Goal: Information Seeking & Learning: Learn about a topic

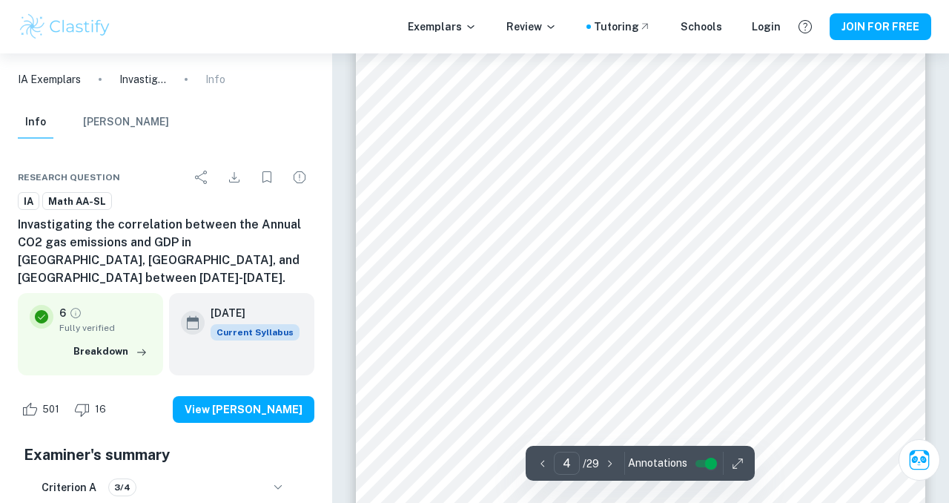
scroll to position [2644, 0]
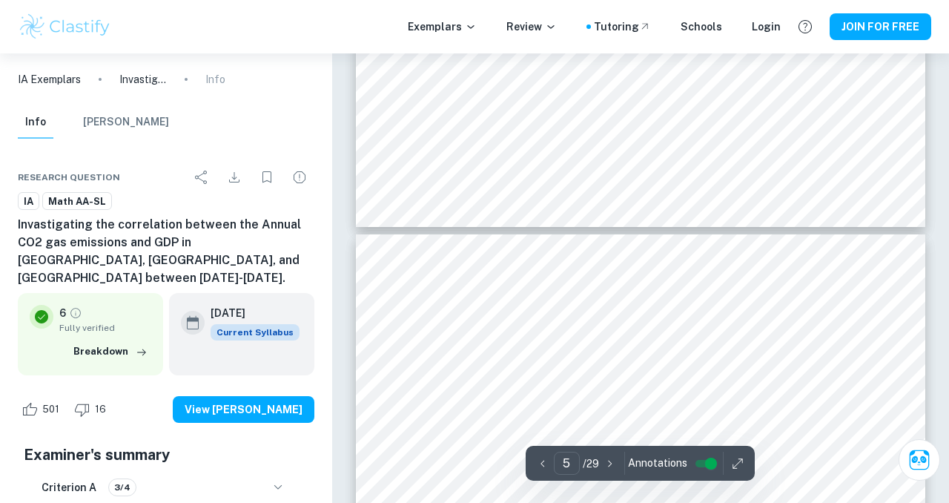
type input "6"
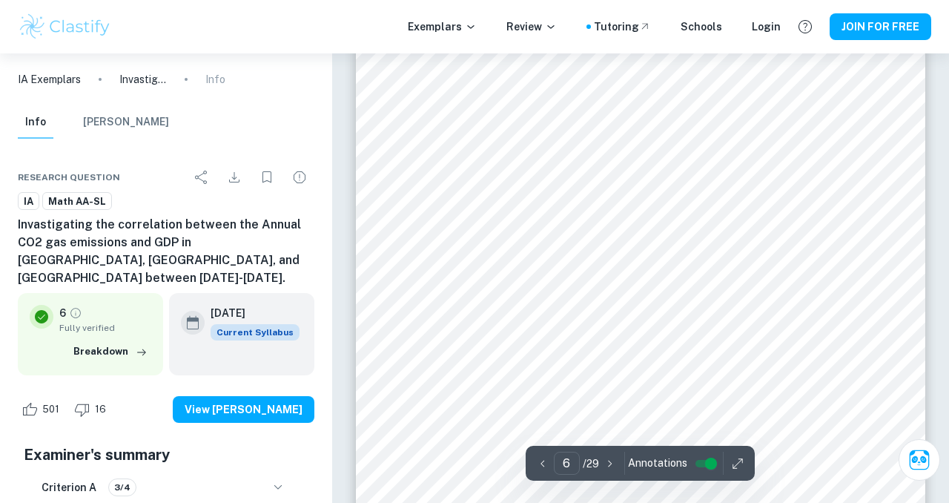
scroll to position [3973, 0]
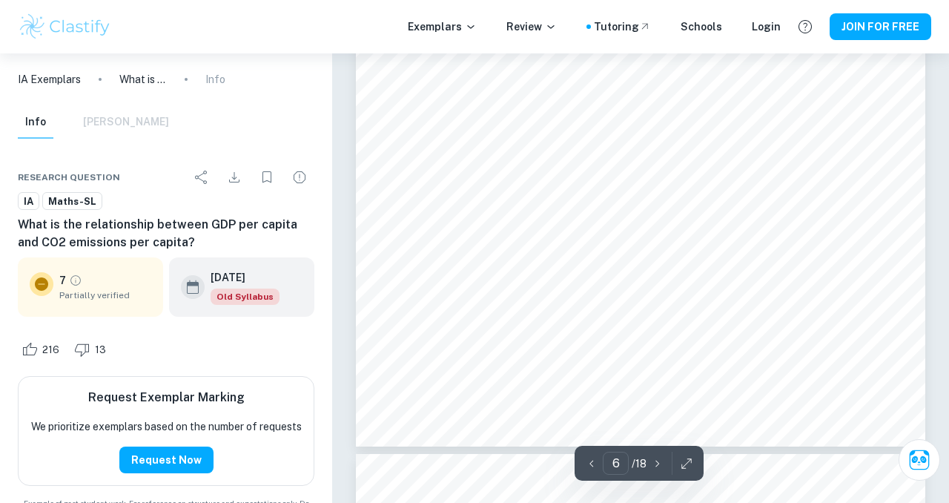
scroll to position [4679, 0]
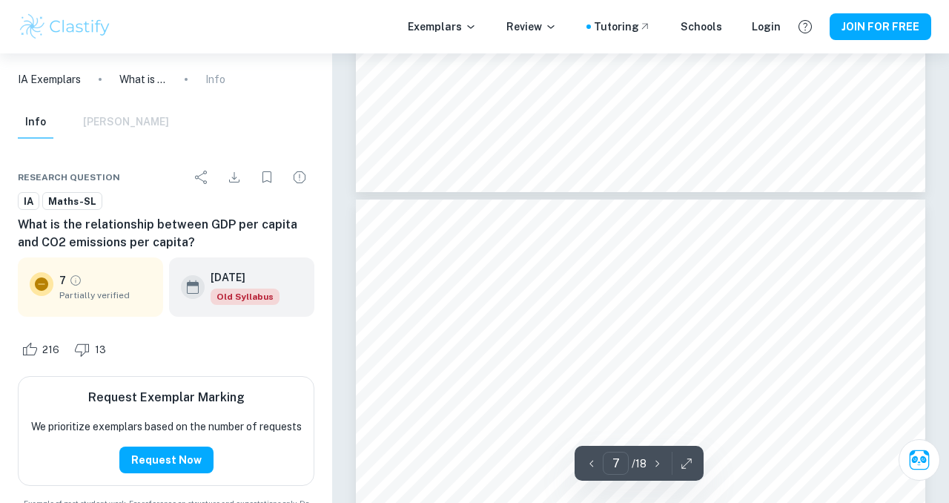
type input "6"
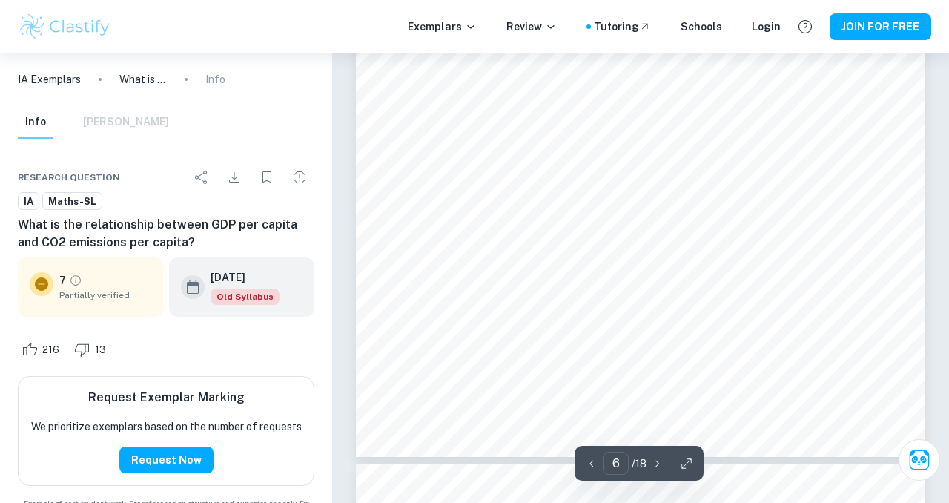
scroll to position [4640, 0]
